Goal: Information Seeking & Learning: Learn about a topic

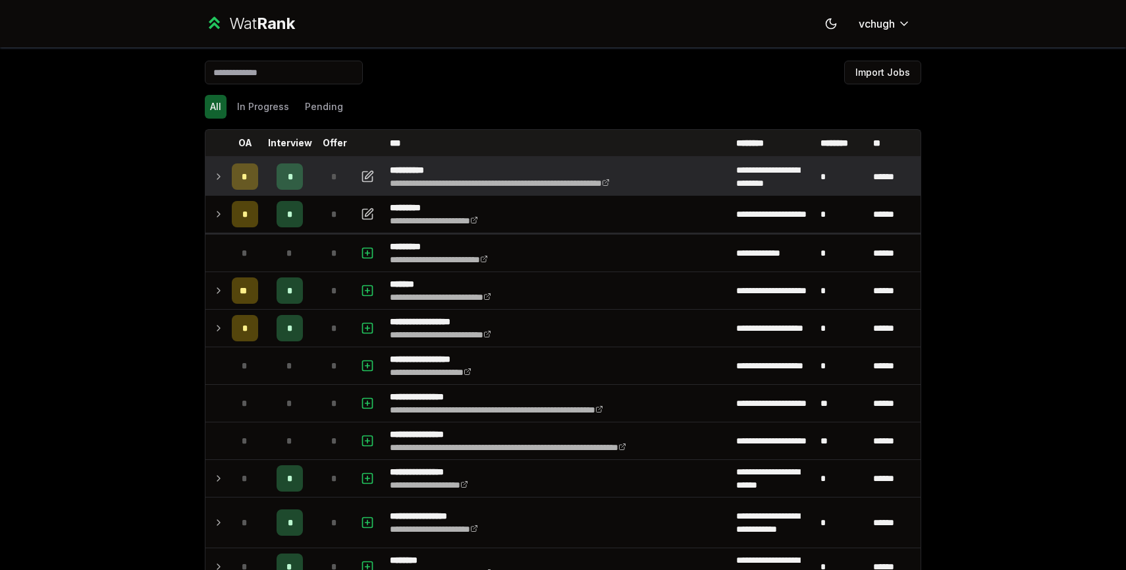
click at [340, 183] on div "*" at bounding box center [334, 176] width 26 height 26
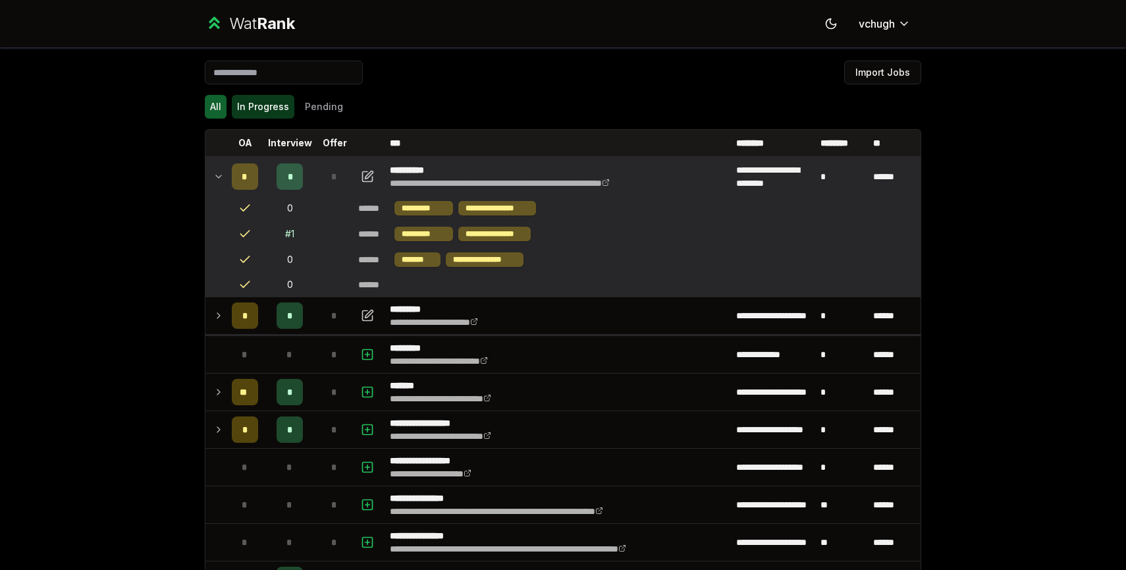
click at [258, 105] on button "In Progress" at bounding box center [263, 107] width 63 height 24
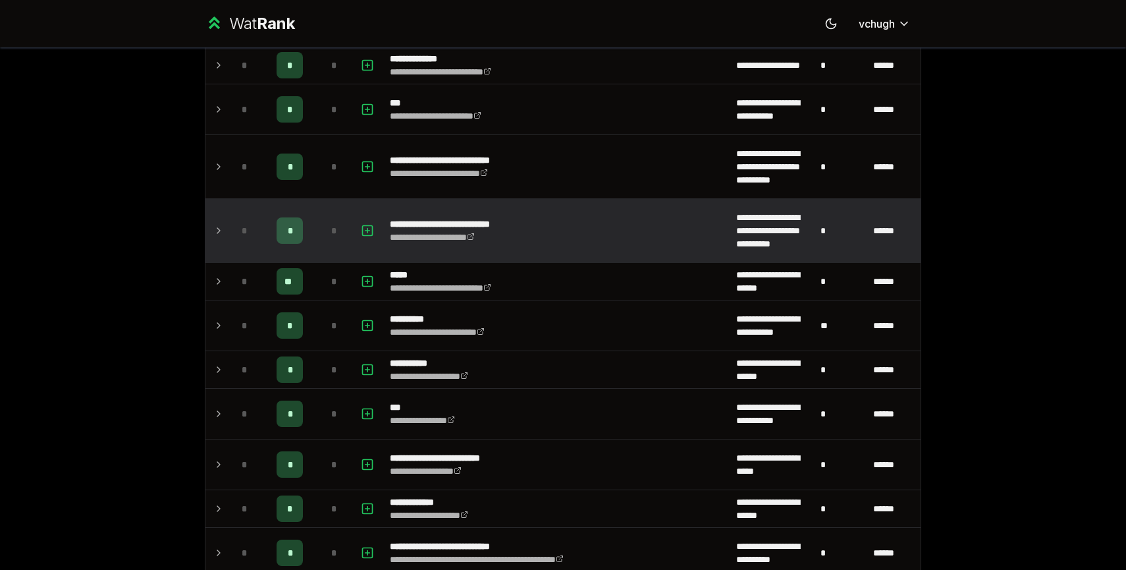
scroll to position [530, 0]
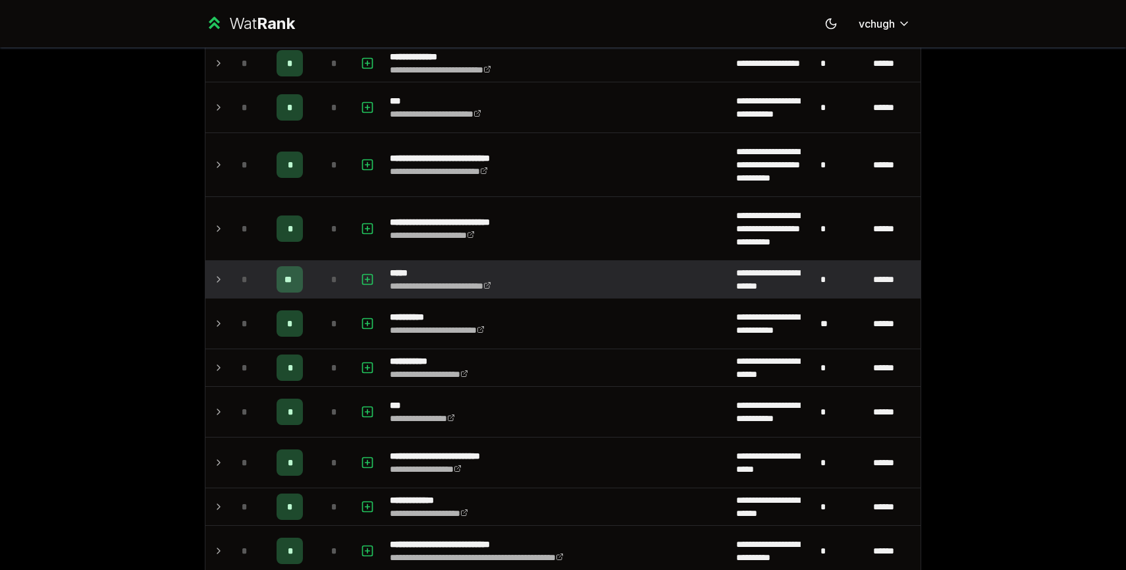
click at [219, 278] on icon at bounding box center [218, 279] width 3 height 5
